Goal: Task Accomplishment & Management: Manage account settings

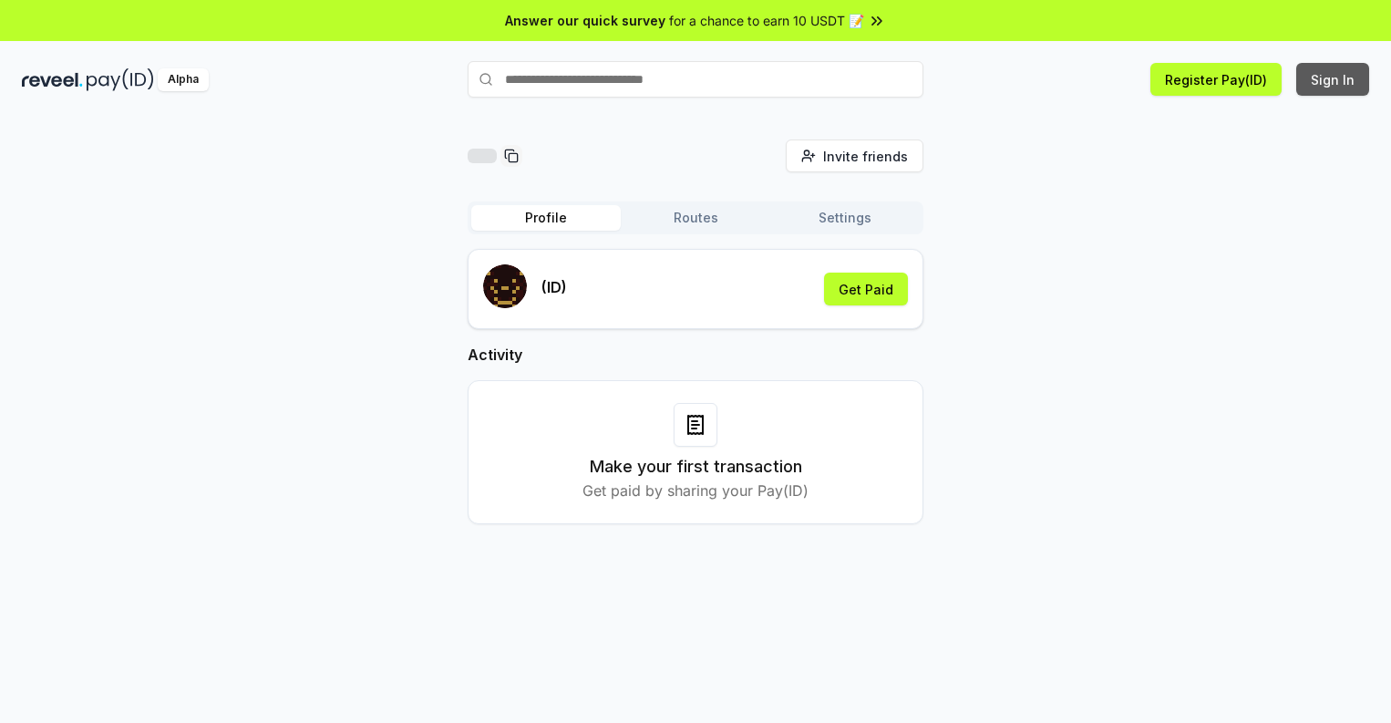
click at [1333, 79] on button "Sign In" at bounding box center [1332, 79] width 73 height 33
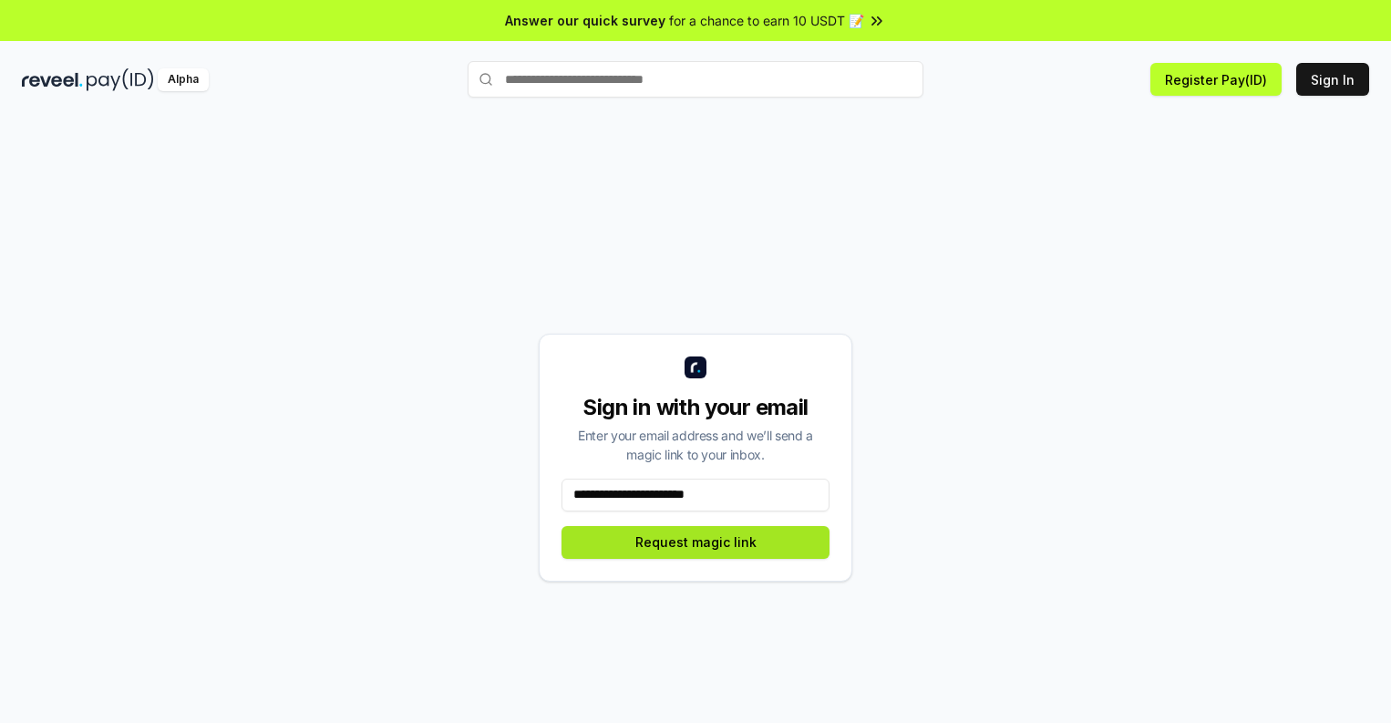
type input "**********"
click at [695, 541] on button "Request magic link" at bounding box center [695, 542] width 268 height 33
